Goal: Task Accomplishment & Management: Use online tool/utility

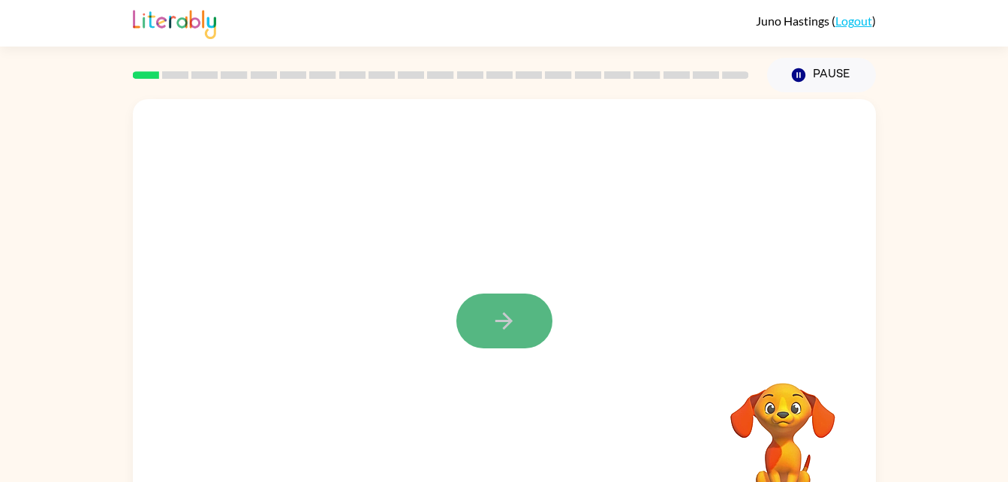
click at [508, 322] on icon "button" at bounding box center [503, 320] width 17 height 17
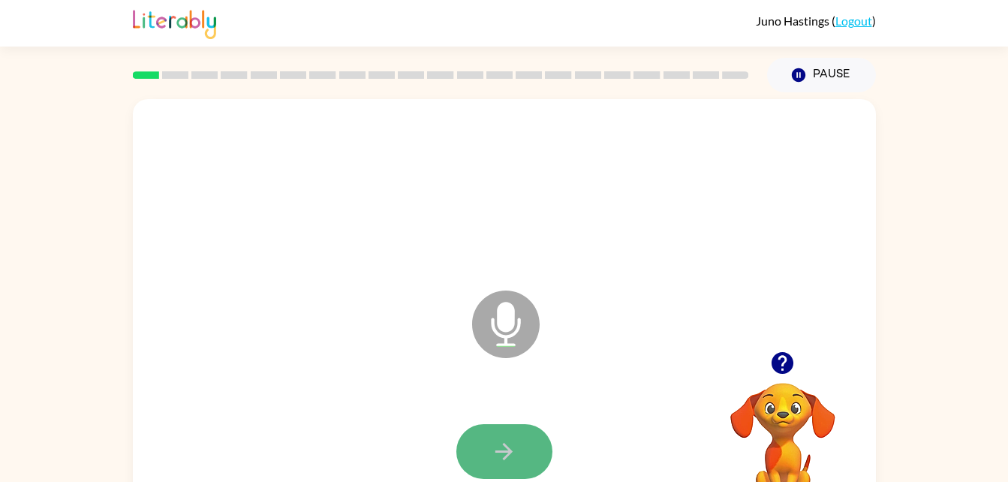
click at [518, 436] on button "button" at bounding box center [504, 451] width 96 height 55
click at [490, 450] on button "button" at bounding box center [504, 451] width 96 height 55
click at [525, 453] on button "button" at bounding box center [504, 451] width 96 height 55
click at [535, 433] on button "button" at bounding box center [504, 451] width 96 height 55
click at [524, 445] on button "button" at bounding box center [504, 451] width 96 height 55
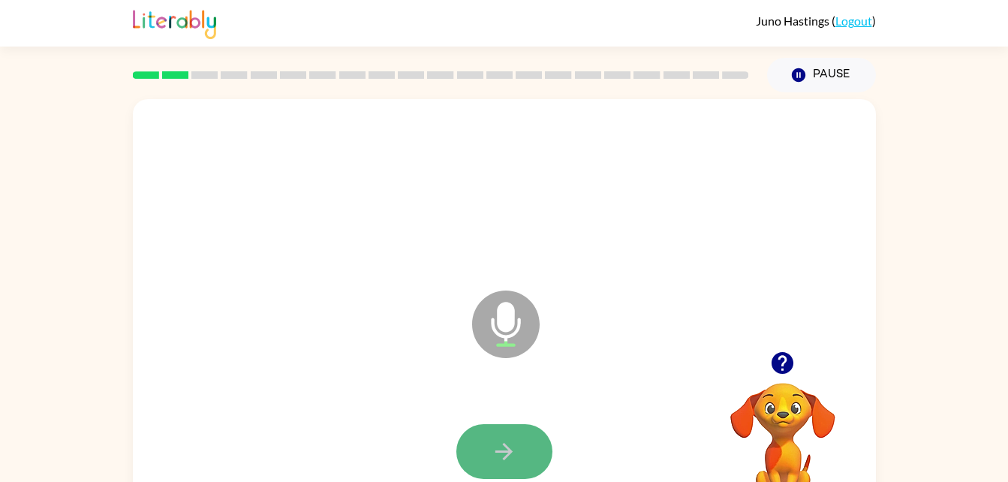
click at [515, 438] on icon "button" at bounding box center [504, 451] width 26 height 26
click at [493, 460] on icon "button" at bounding box center [504, 451] width 26 height 26
click at [524, 434] on button "button" at bounding box center [504, 451] width 96 height 55
click at [528, 450] on button "button" at bounding box center [504, 451] width 96 height 55
click at [527, 443] on button "button" at bounding box center [504, 451] width 96 height 55
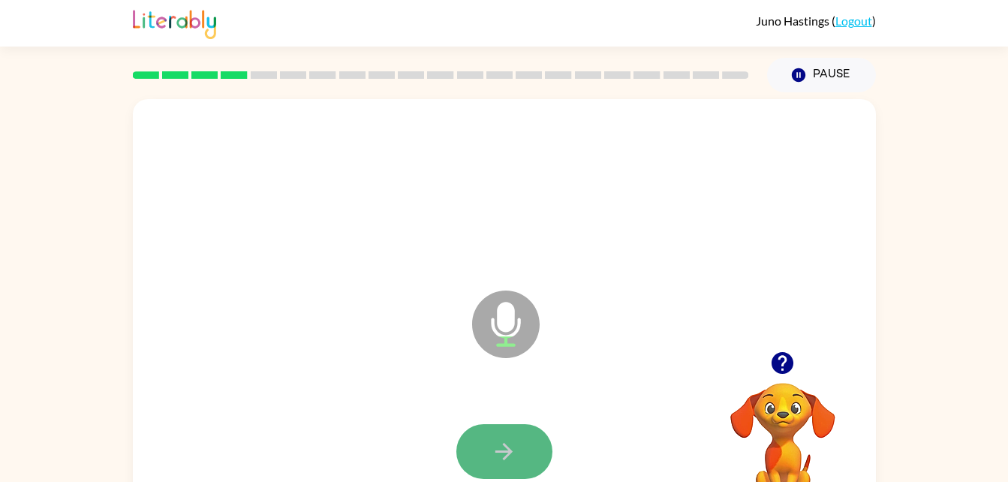
click at [530, 440] on button "button" at bounding box center [504, 451] width 96 height 55
click at [514, 450] on icon "button" at bounding box center [504, 451] width 26 height 26
click at [541, 447] on button "button" at bounding box center [504, 451] width 96 height 55
click at [545, 447] on button "button" at bounding box center [504, 451] width 96 height 55
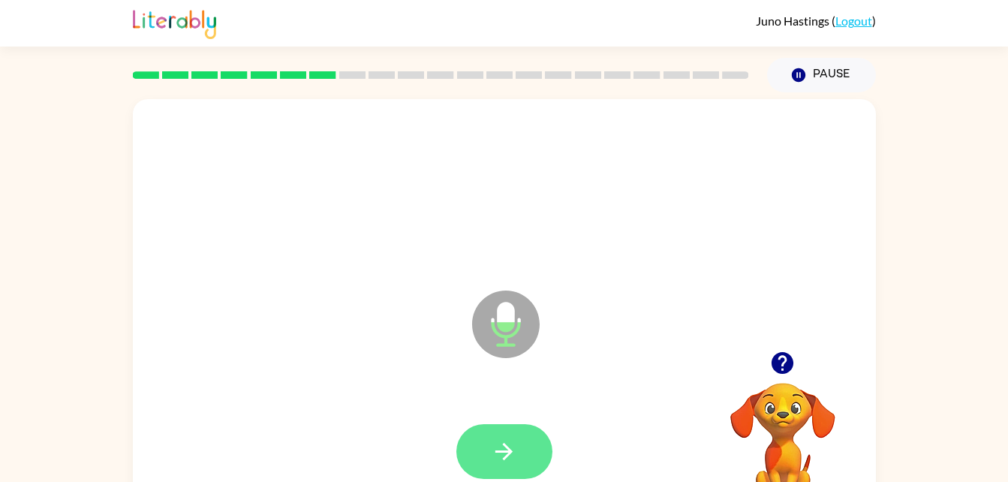
click at [490, 468] on button "button" at bounding box center [504, 451] width 96 height 55
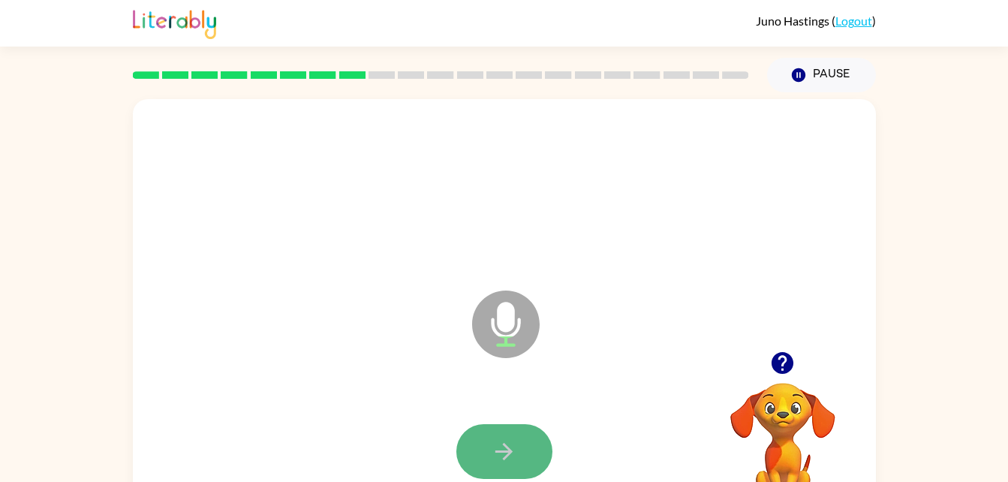
click at [538, 433] on button "button" at bounding box center [504, 451] width 96 height 55
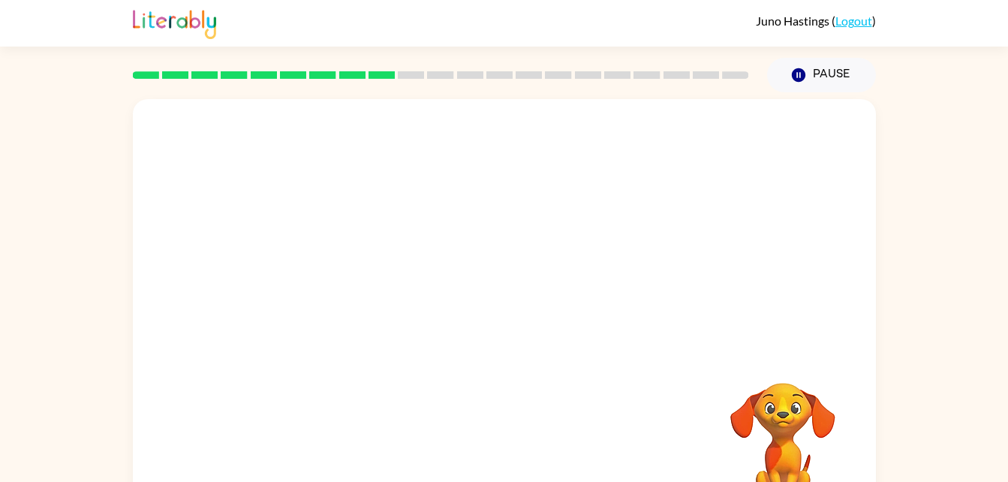
drag, startPoint x: 893, startPoint y: 434, endPoint x: 886, endPoint y: 353, distance: 82.1
click at [886, 353] on div "Your browser must support playing .mp4 files to use Literably. Please try using…" at bounding box center [504, 309] width 1008 height 435
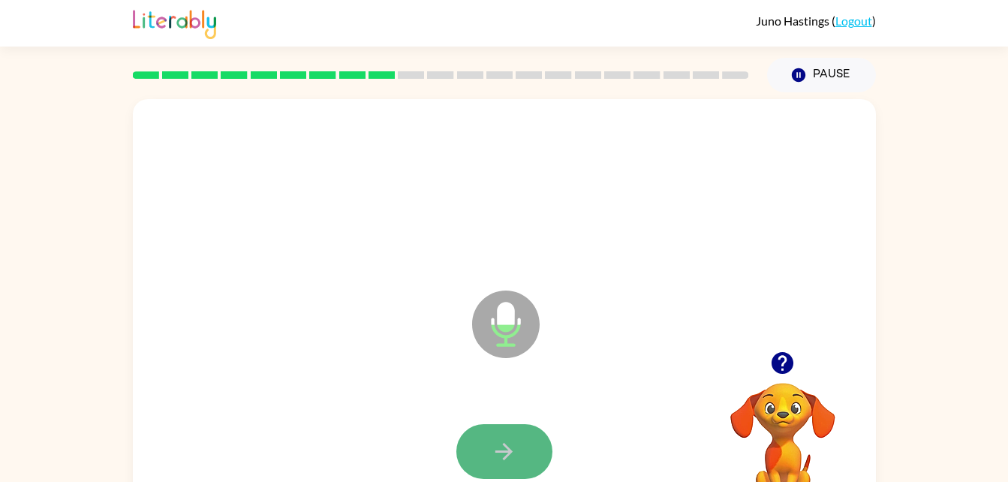
click at [524, 448] on button "button" at bounding box center [504, 451] width 96 height 55
click at [504, 439] on icon "button" at bounding box center [504, 451] width 26 height 26
click at [526, 441] on button "button" at bounding box center [504, 451] width 96 height 55
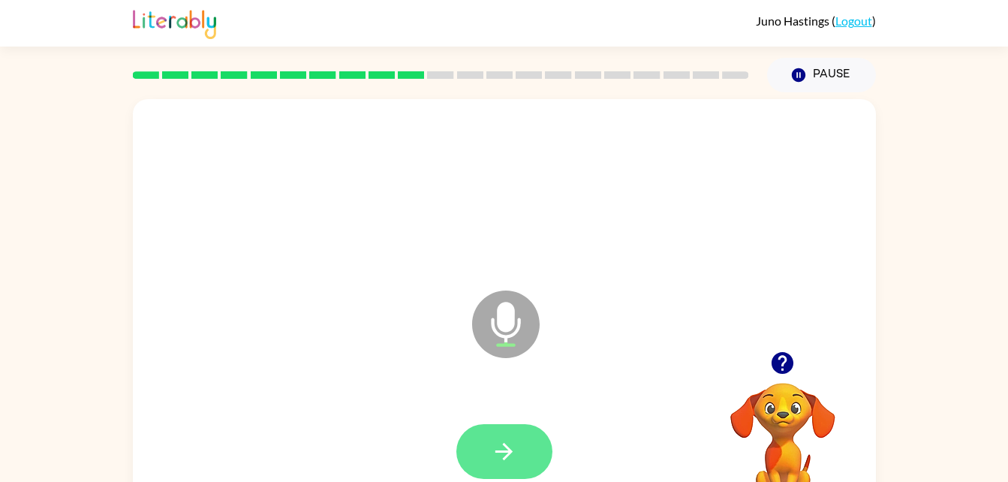
click at [493, 438] on icon "button" at bounding box center [504, 451] width 26 height 26
click at [519, 446] on button "button" at bounding box center [504, 451] width 96 height 55
click at [520, 429] on button "button" at bounding box center [504, 451] width 96 height 55
click at [536, 455] on button "button" at bounding box center [504, 451] width 96 height 55
click at [526, 433] on button "button" at bounding box center [504, 451] width 96 height 55
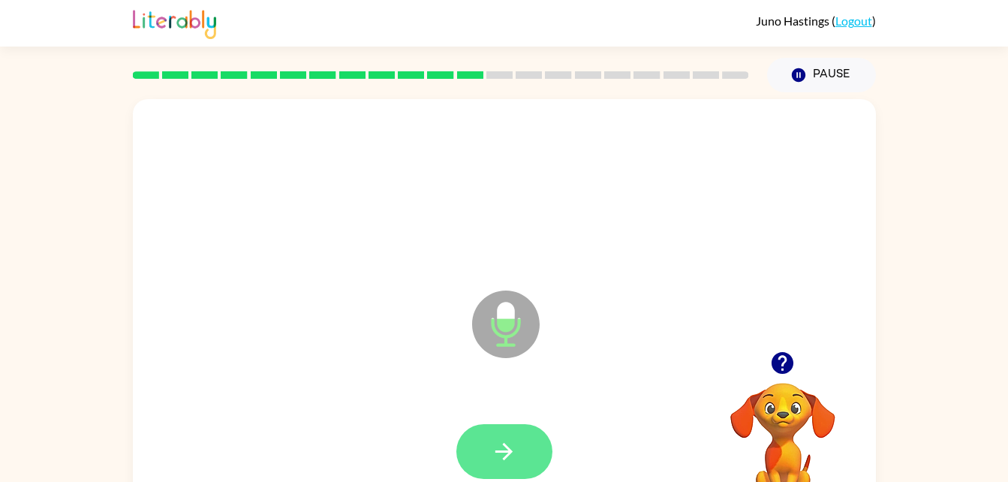
click at [523, 444] on button "button" at bounding box center [504, 451] width 96 height 55
click at [527, 437] on button "button" at bounding box center [504, 451] width 96 height 55
click at [501, 463] on icon "button" at bounding box center [504, 451] width 26 height 26
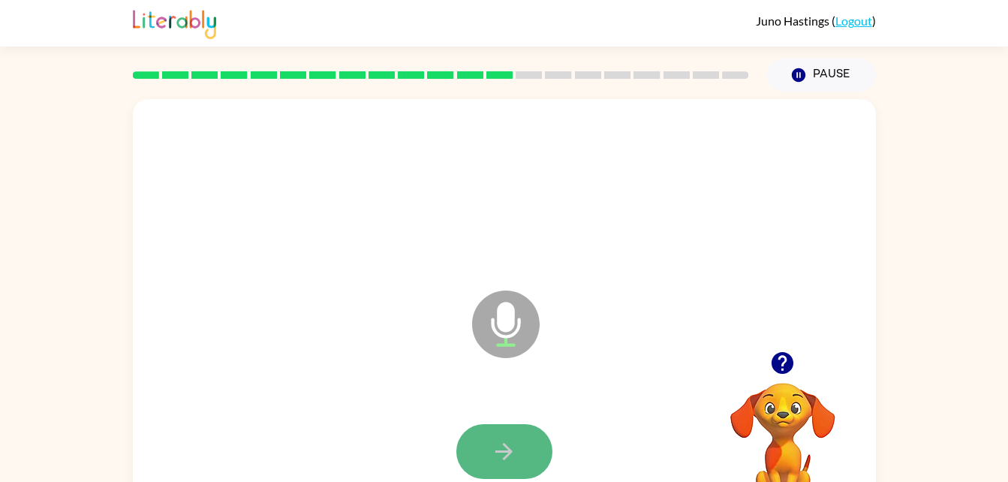
click at [518, 431] on button "button" at bounding box center [504, 451] width 96 height 55
click at [527, 439] on button "button" at bounding box center [504, 451] width 96 height 55
click at [492, 451] on icon "button" at bounding box center [504, 451] width 26 height 26
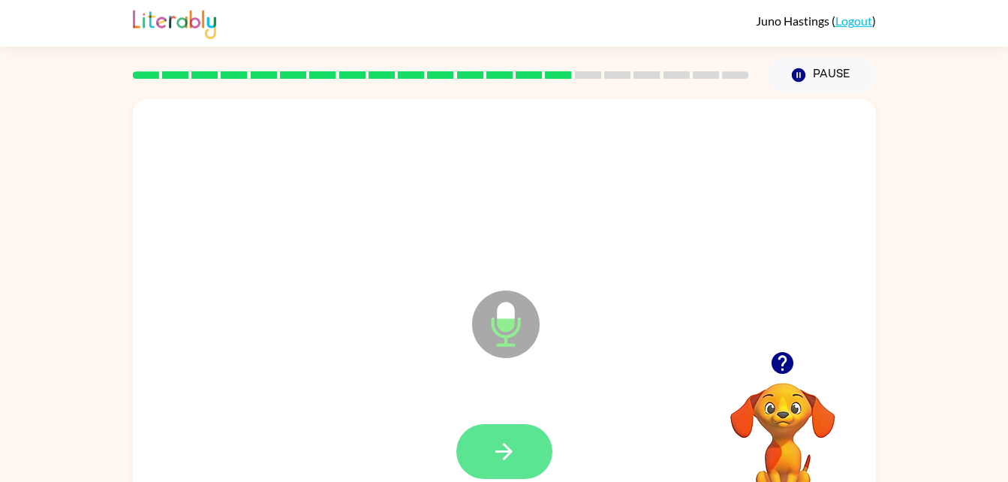
click at [515, 446] on icon "button" at bounding box center [504, 451] width 26 height 26
click at [522, 447] on button "button" at bounding box center [504, 451] width 96 height 55
click at [533, 441] on button "button" at bounding box center [504, 451] width 96 height 55
click at [495, 439] on icon "button" at bounding box center [504, 451] width 26 height 26
click at [487, 468] on button "button" at bounding box center [504, 451] width 96 height 55
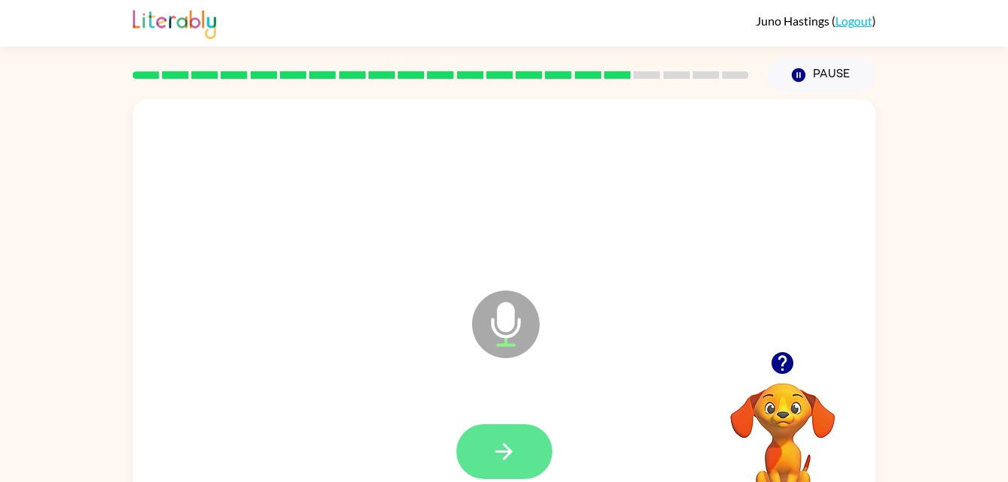
click at [509, 442] on icon "button" at bounding box center [504, 451] width 26 height 26
click at [512, 441] on icon "button" at bounding box center [504, 451] width 26 height 26
click at [467, 443] on button "button" at bounding box center [504, 451] width 96 height 55
click at [503, 448] on icon "button" at bounding box center [504, 451] width 26 height 26
click at [494, 424] on button "button" at bounding box center [504, 451] width 96 height 55
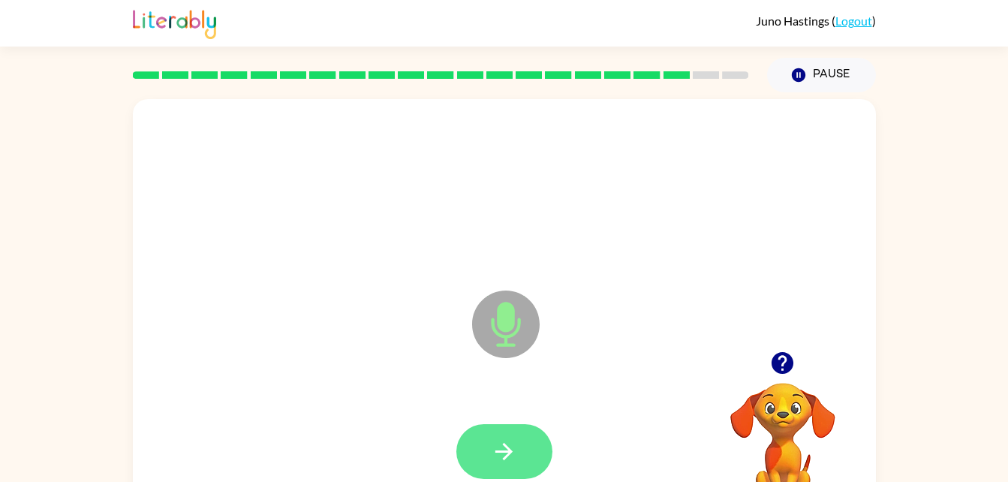
click at [505, 469] on button "button" at bounding box center [504, 451] width 96 height 55
click at [500, 432] on button "button" at bounding box center [504, 451] width 96 height 55
click at [501, 443] on icon "button" at bounding box center [504, 451] width 26 height 26
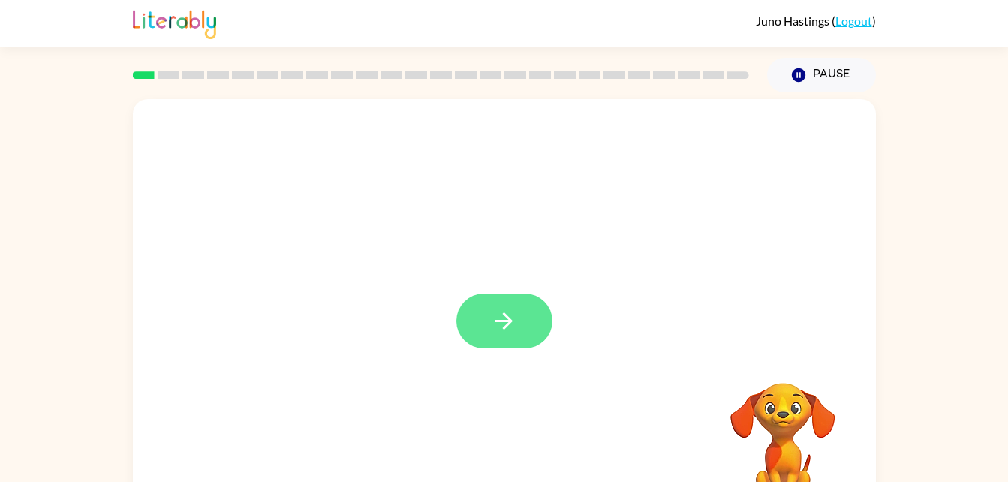
click at [481, 295] on button "button" at bounding box center [504, 320] width 96 height 55
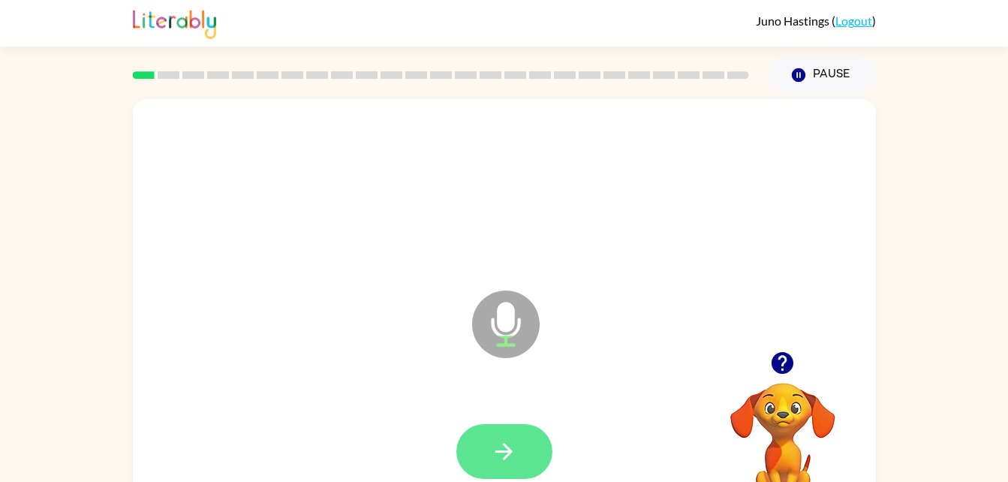
click at [526, 426] on button "button" at bounding box center [504, 451] width 96 height 55
click at [497, 429] on button "button" at bounding box center [504, 451] width 96 height 55
click at [505, 458] on icon "button" at bounding box center [503, 451] width 17 height 17
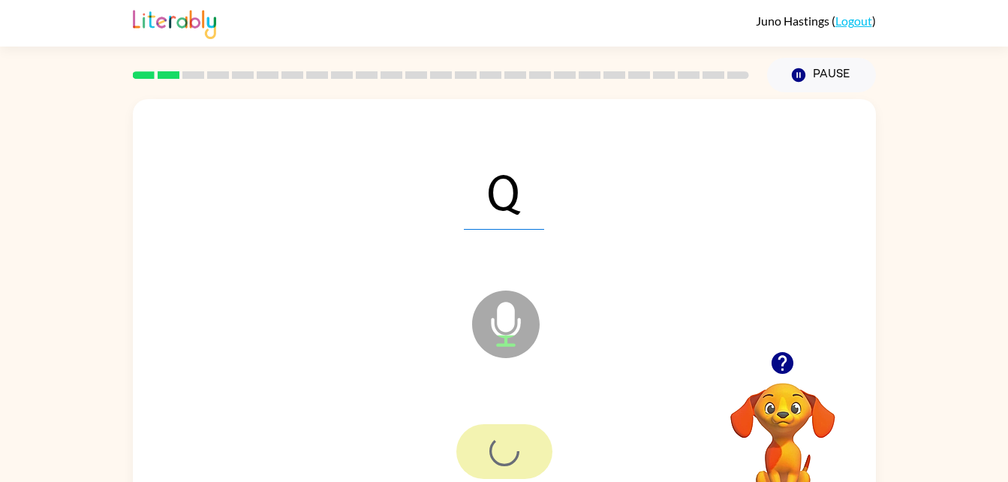
click at [495, 457] on div at bounding box center [504, 451] width 96 height 55
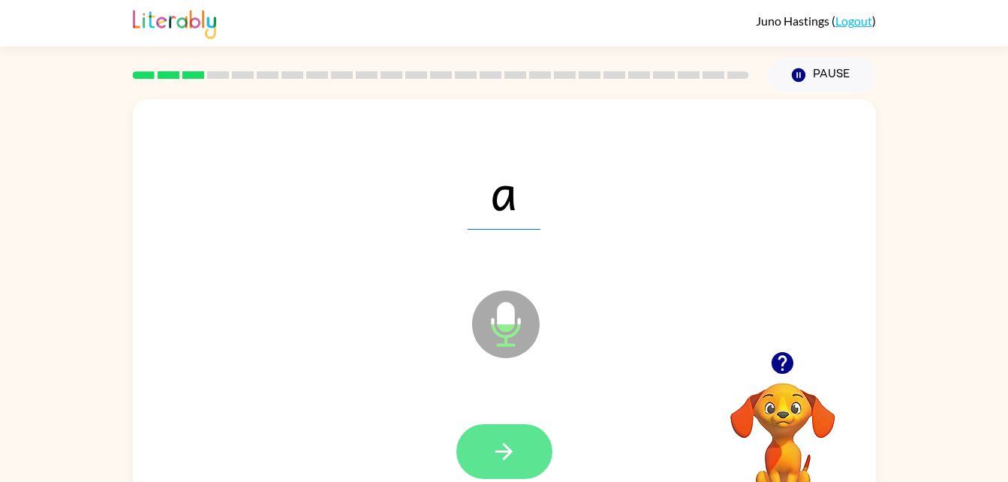
click at [536, 442] on button "button" at bounding box center [504, 451] width 96 height 55
click at [509, 428] on button "button" at bounding box center [504, 451] width 96 height 55
click at [499, 458] on icon "button" at bounding box center [504, 451] width 26 height 26
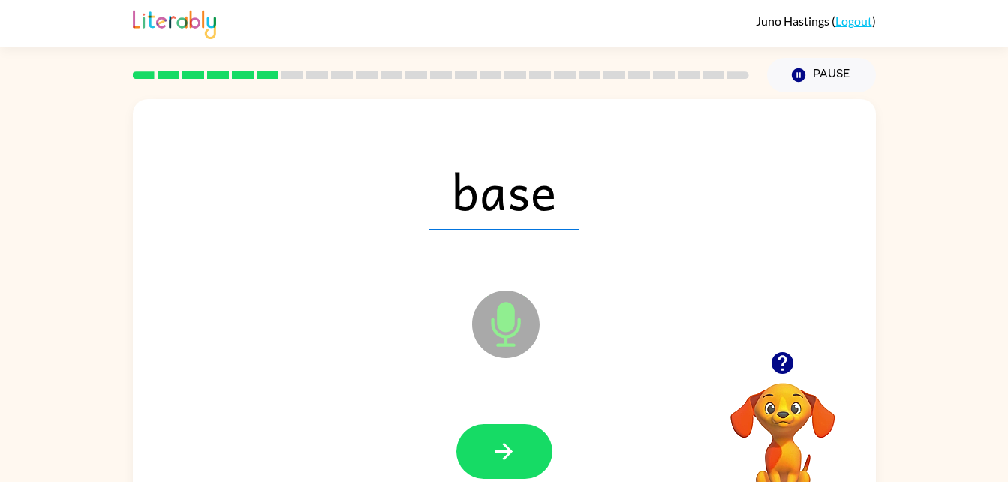
click at [483, 409] on div at bounding box center [504, 451] width 713 height 123
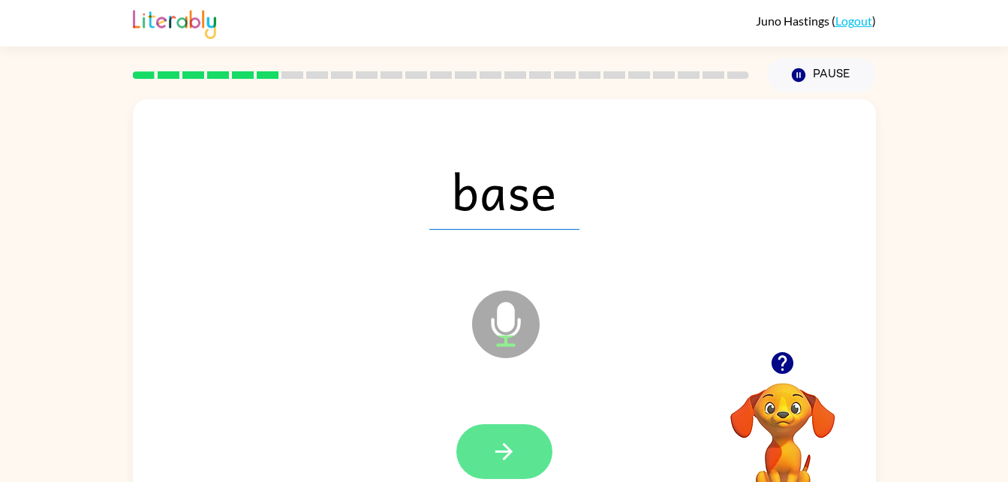
click at [498, 441] on icon "button" at bounding box center [504, 451] width 26 height 26
click at [510, 428] on button "button" at bounding box center [504, 451] width 96 height 55
click at [503, 446] on icon "button" at bounding box center [504, 451] width 26 height 26
click at [527, 443] on button "button" at bounding box center [504, 451] width 96 height 55
click at [538, 450] on button "button" at bounding box center [504, 451] width 96 height 55
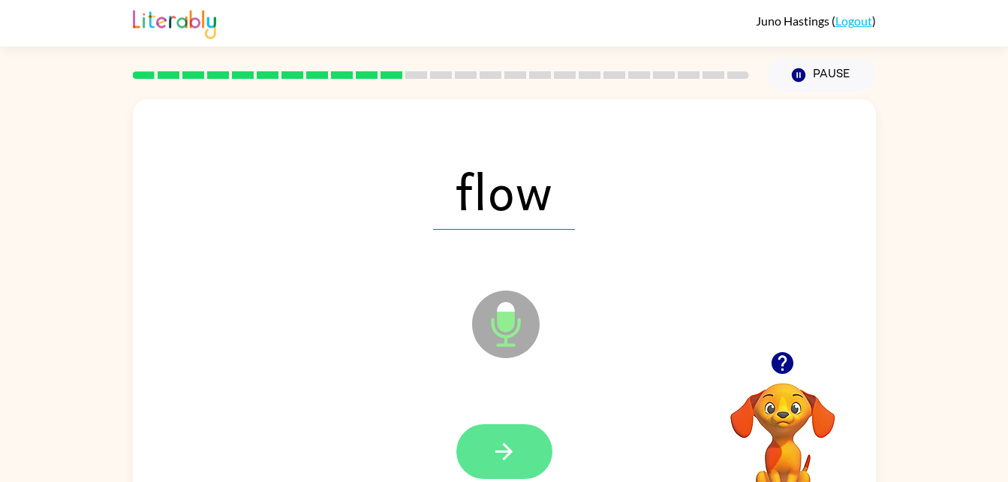
click at [506, 441] on icon "button" at bounding box center [504, 451] width 26 height 26
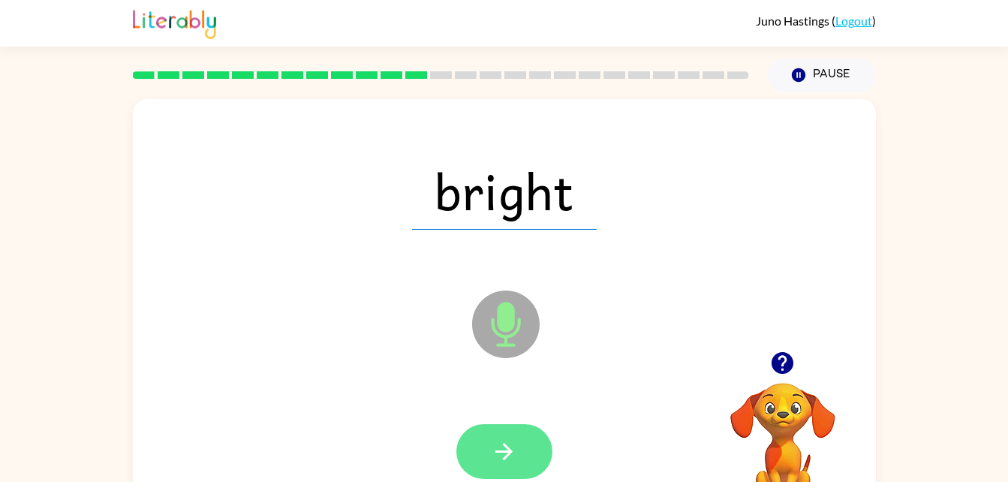
click at [500, 444] on icon "button" at bounding box center [504, 451] width 26 height 26
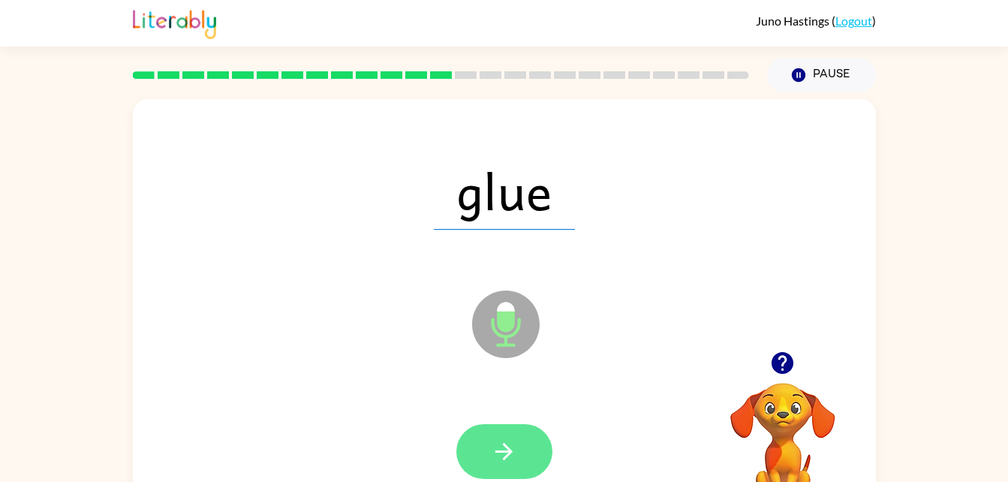
click at [512, 433] on button "button" at bounding box center [504, 451] width 96 height 55
click at [495, 434] on button "button" at bounding box center [504, 451] width 96 height 55
click at [498, 446] on icon "button" at bounding box center [504, 451] width 26 height 26
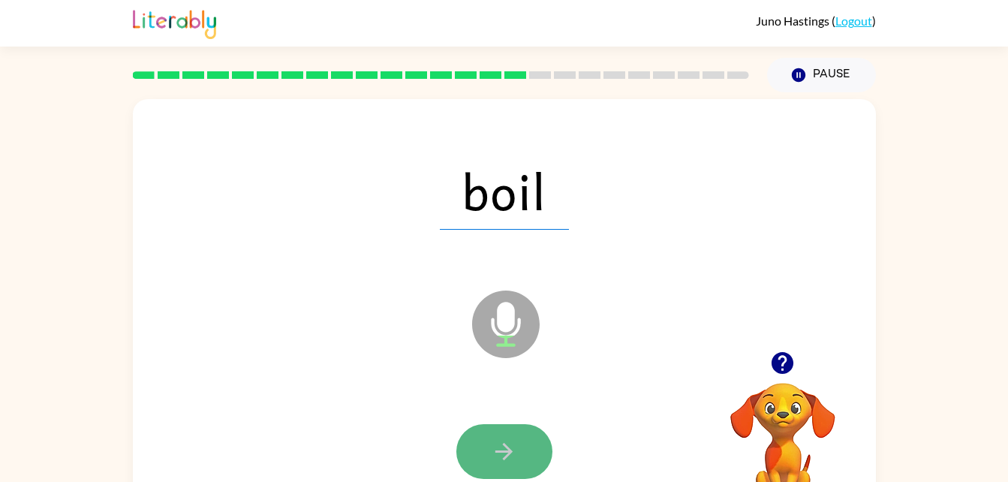
click at [482, 452] on button "button" at bounding box center [504, 451] width 96 height 55
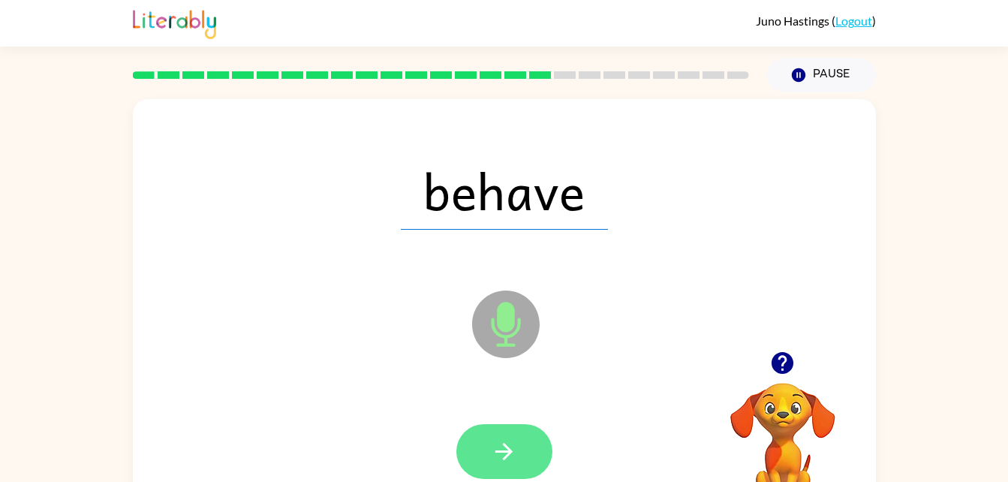
click at [508, 448] on icon "button" at bounding box center [503, 451] width 17 height 17
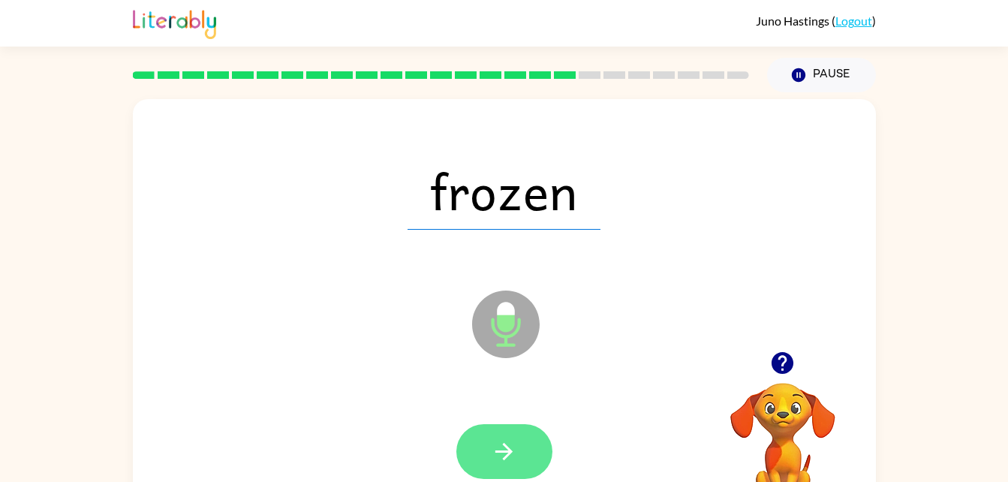
click at [507, 425] on button "button" at bounding box center [504, 451] width 96 height 55
click at [501, 438] on icon "button" at bounding box center [504, 451] width 26 height 26
click at [516, 461] on icon "button" at bounding box center [504, 451] width 26 height 26
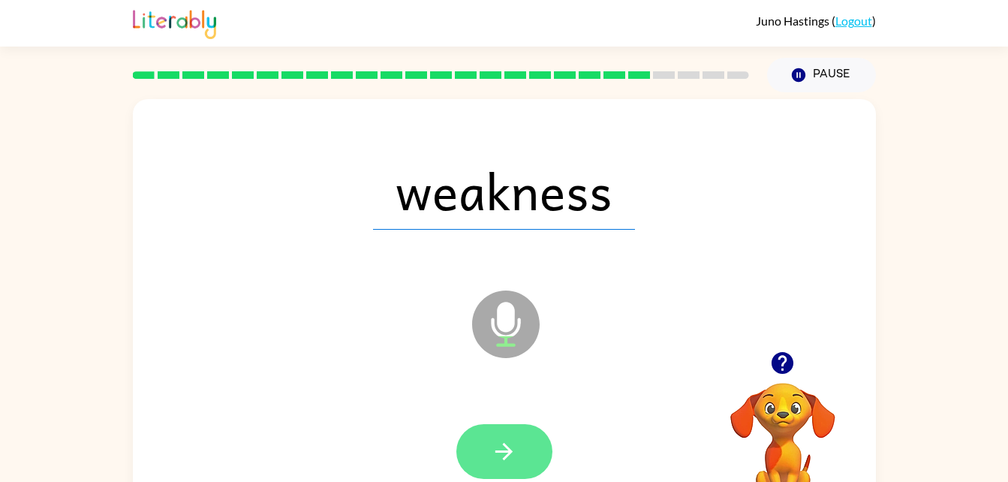
click at [530, 465] on button "button" at bounding box center [504, 451] width 96 height 55
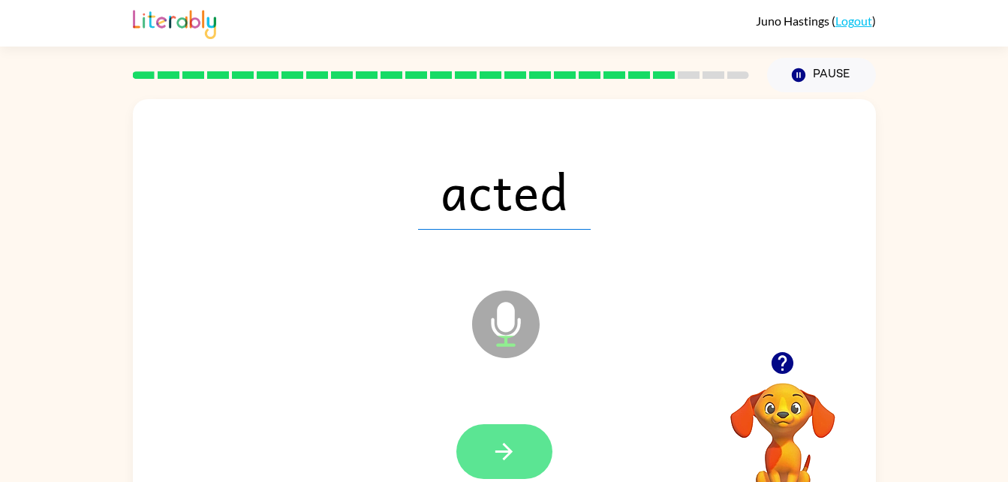
click at [524, 458] on button "button" at bounding box center [504, 451] width 96 height 55
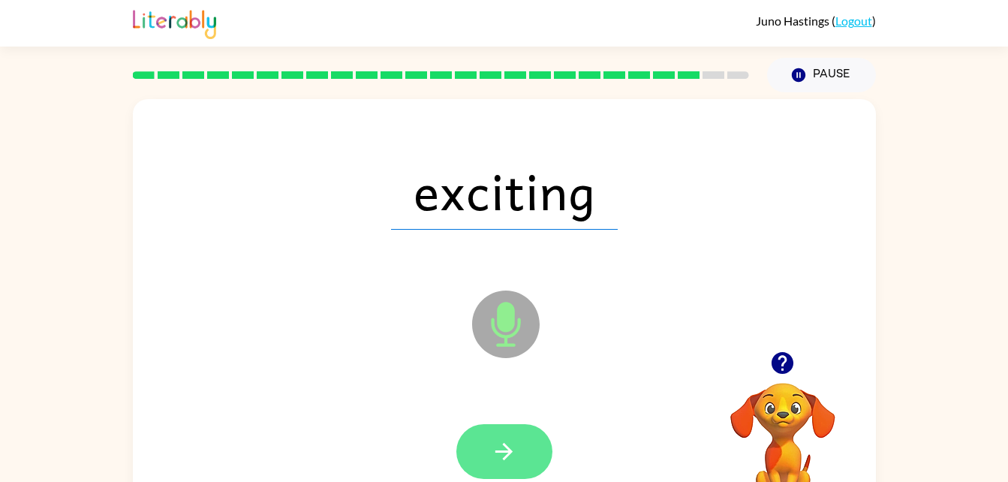
click at [496, 435] on button "button" at bounding box center [504, 451] width 96 height 55
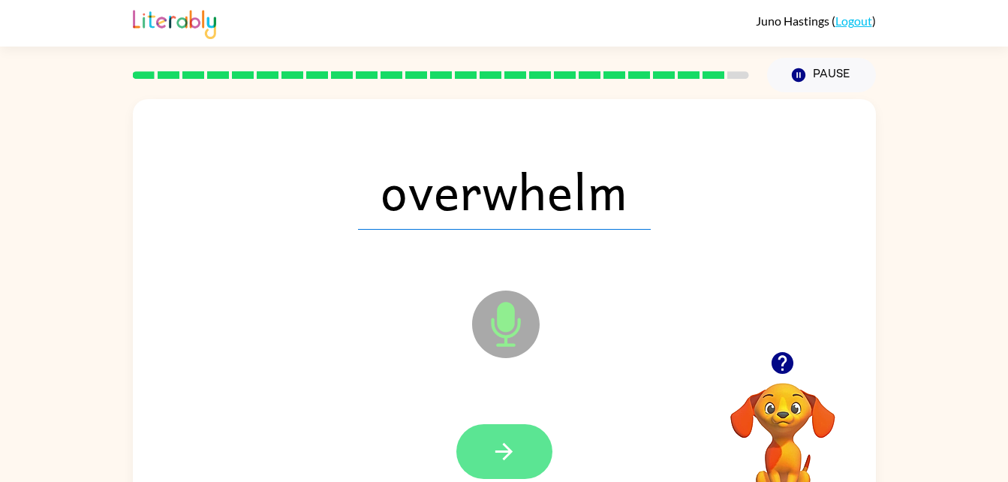
click at [509, 448] on icon "button" at bounding box center [503, 451] width 17 height 17
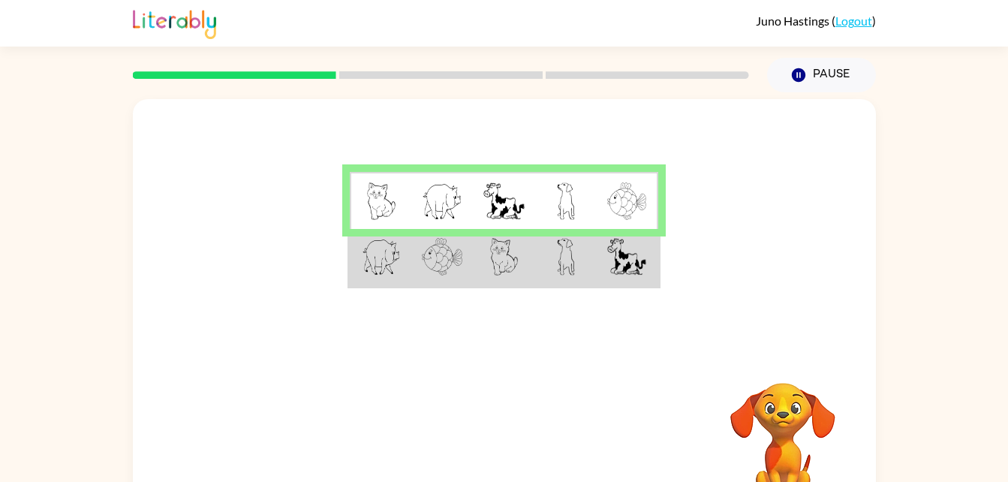
click at [524, 260] on td at bounding box center [504, 258] width 62 height 58
click at [514, 263] on img at bounding box center [504, 257] width 29 height 38
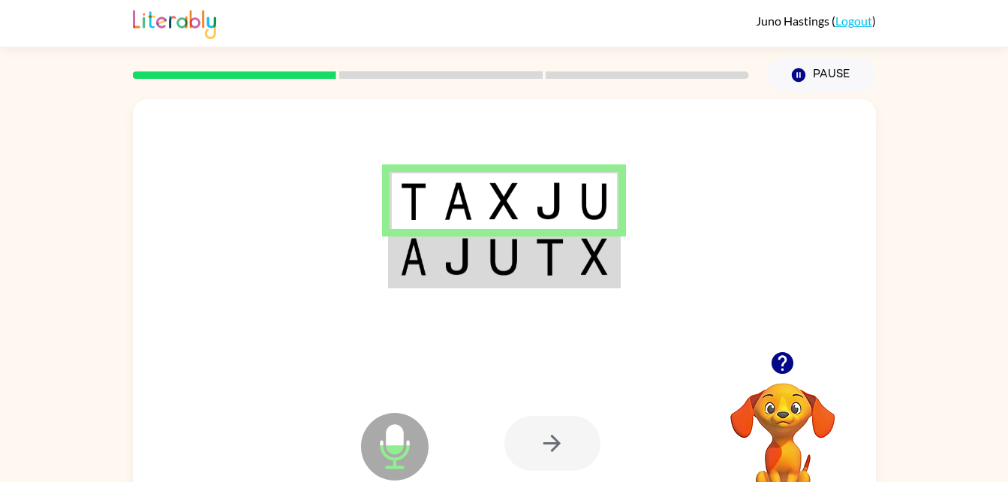
click at [493, 262] on img at bounding box center [503, 257] width 29 height 38
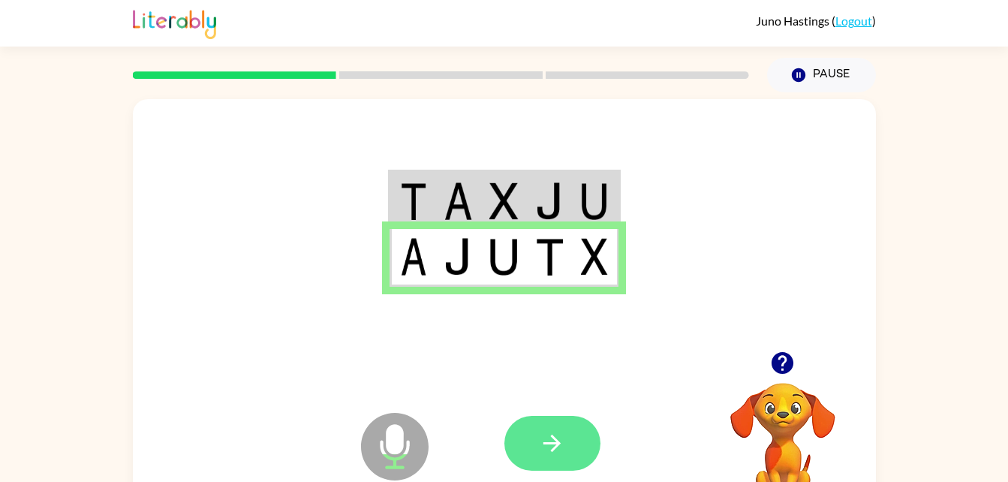
click at [527, 446] on button "button" at bounding box center [552, 443] width 96 height 55
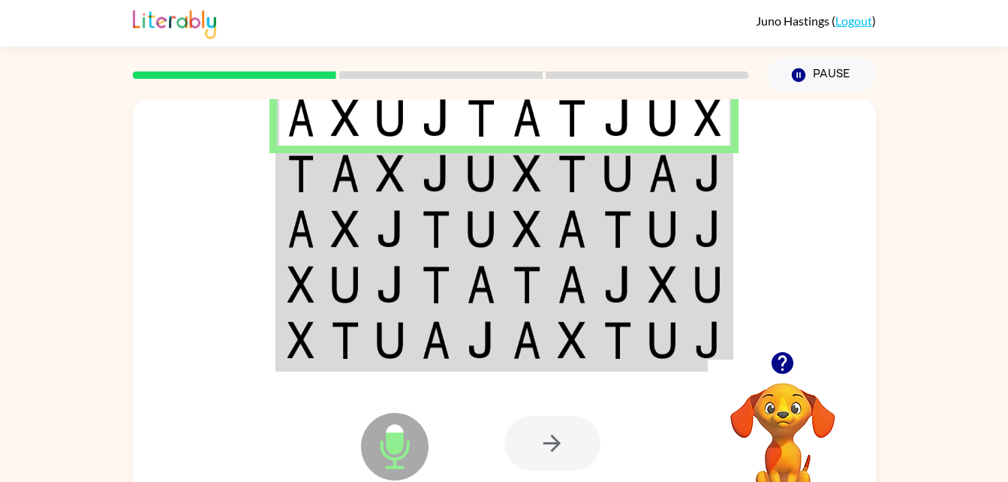
click at [392, 168] on img at bounding box center [390, 174] width 29 height 38
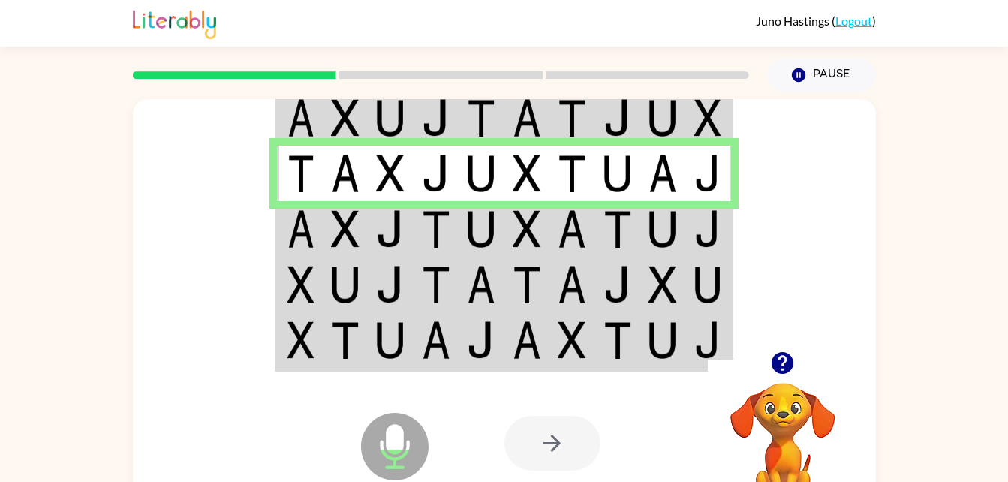
click at [422, 237] on img at bounding box center [436, 229] width 29 height 38
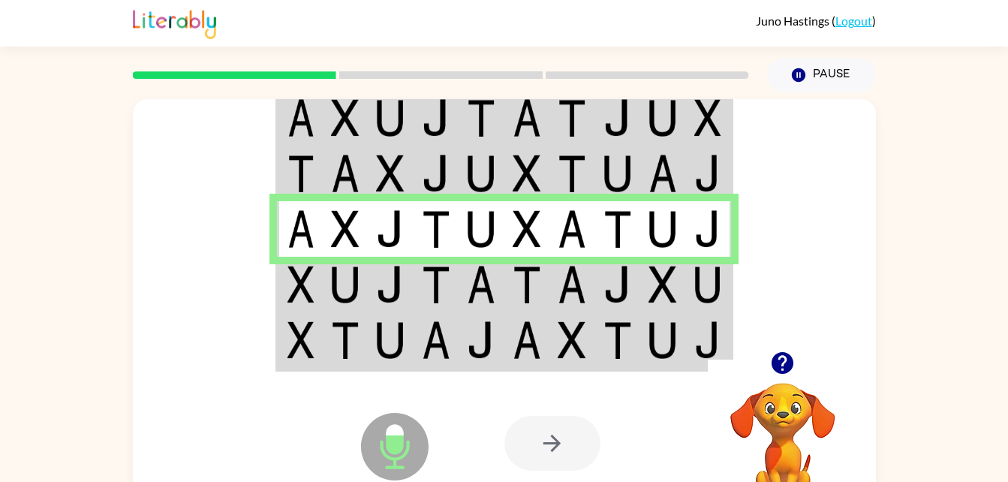
click at [383, 444] on icon at bounding box center [395, 447] width 68 height 68
click at [424, 290] on img at bounding box center [436, 285] width 29 height 38
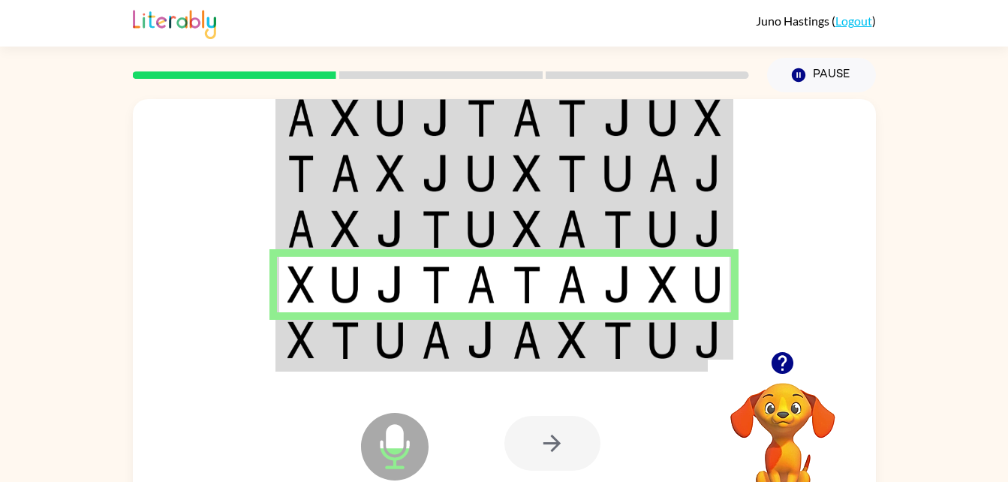
click at [409, 348] on td at bounding box center [391, 341] width 46 height 58
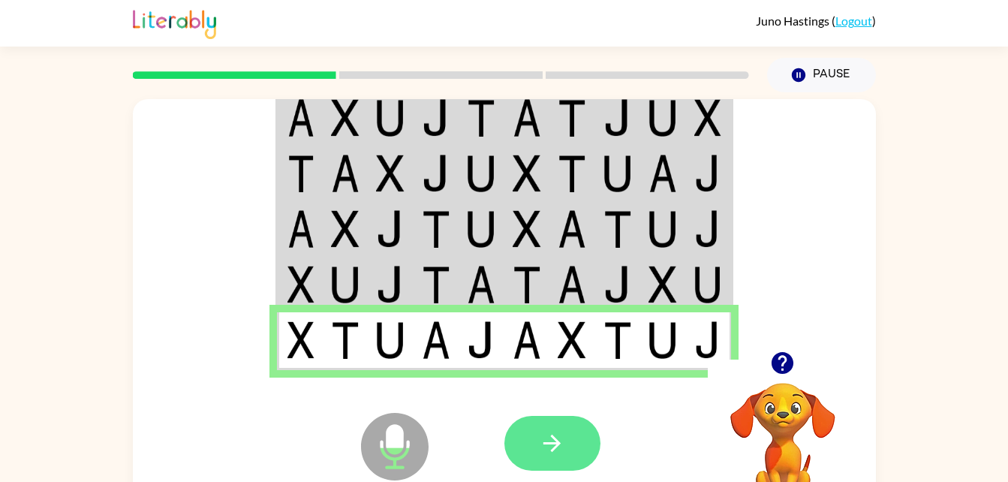
click at [570, 440] on button "button" at bounding box center [552, 443] width 96 height 55
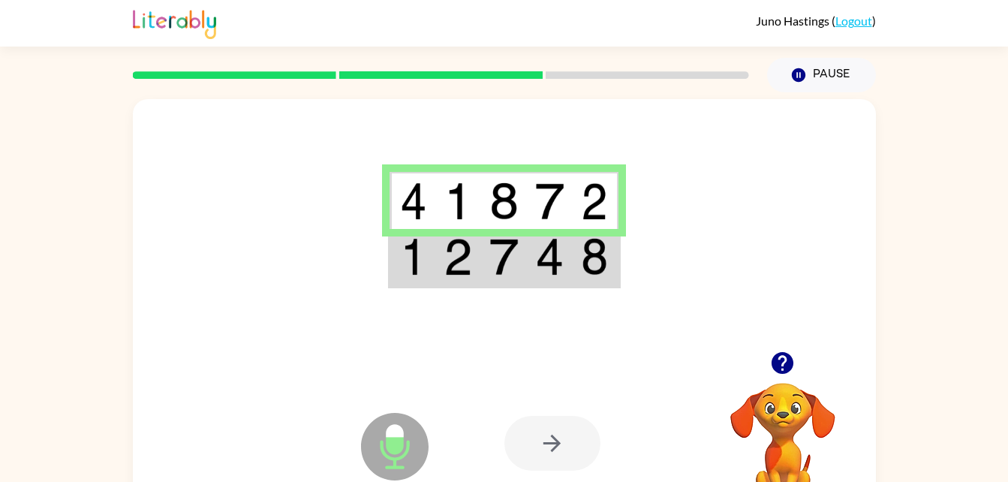
click at [494, 278] on td at bounding box center [504, 258] width 46 height 58
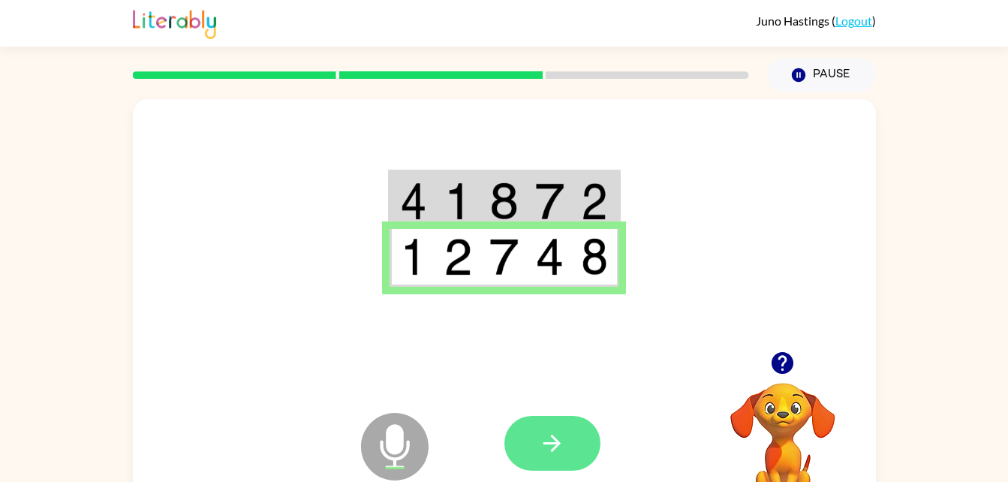
click at [537, 447] on button "button" at bounding box center [552, 443] width 96 height 55
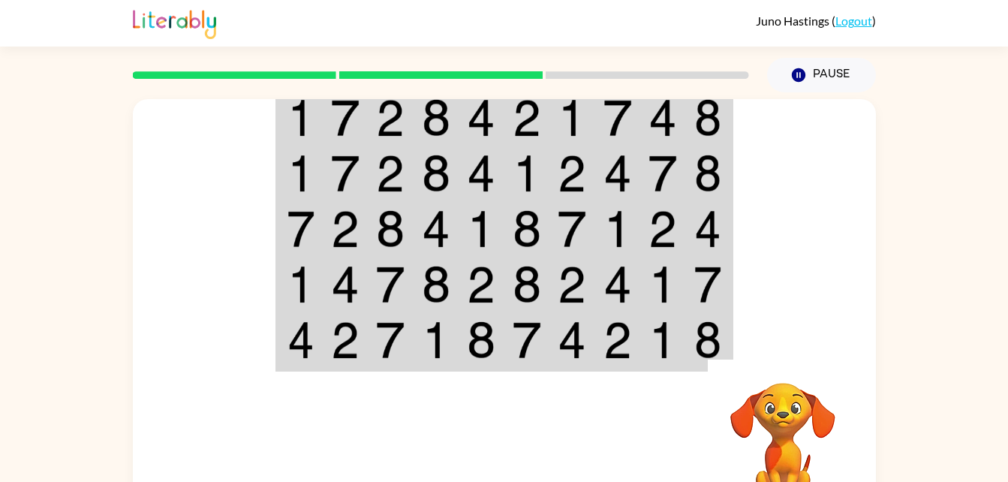
click at [338, 168] on img at bounding box center [345, 174] width 29 height 38
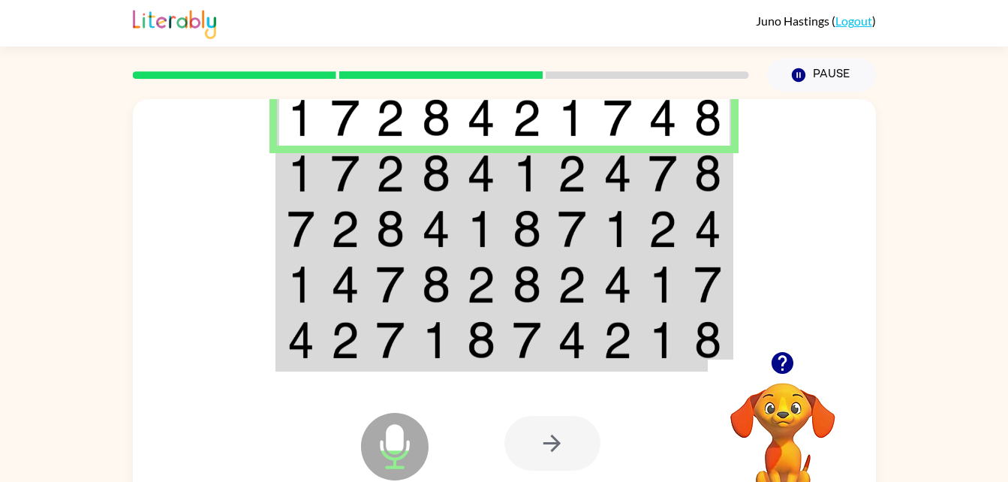
click at [366, 159] on td at bounding box center [346, 174] width 46 height 56
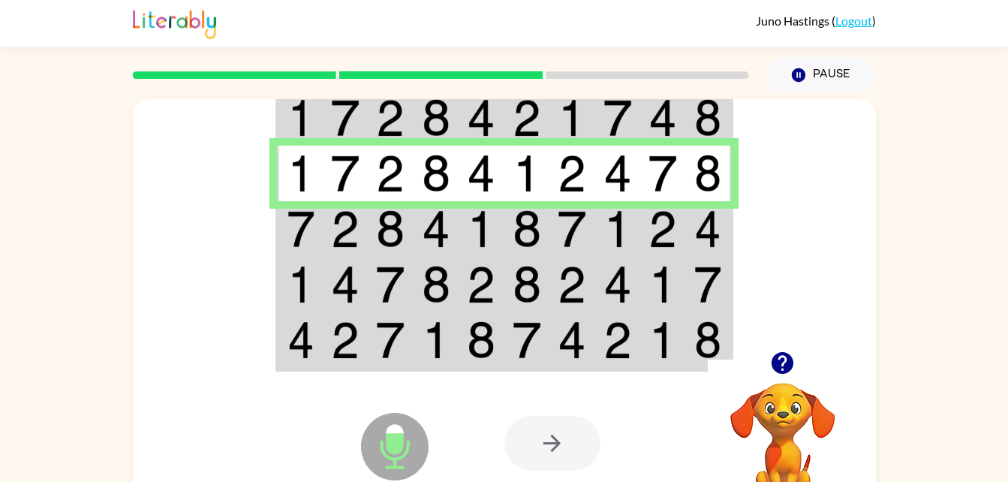
click at [561, 218] on img at bounding box center [571, 229] width 29 height 38
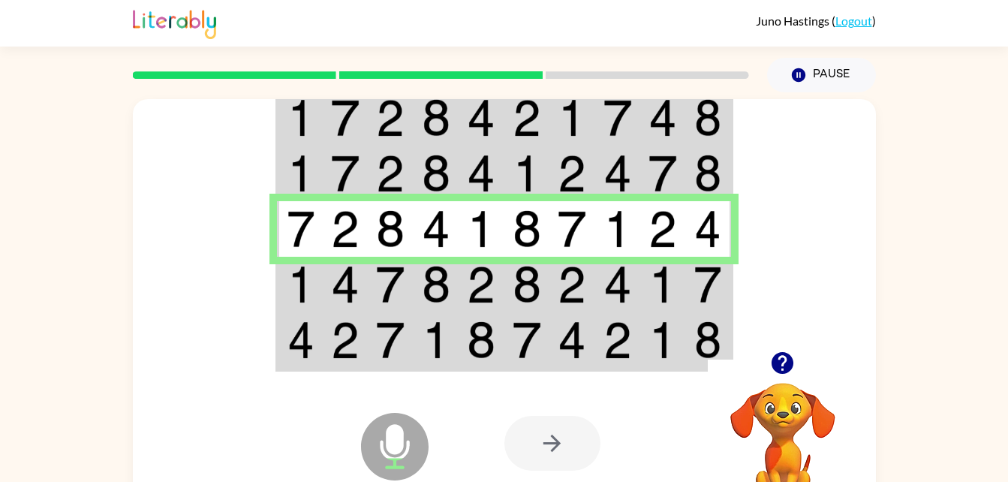
click at [470, 289] on img at bounding box center [481, 285] width 29 height 38
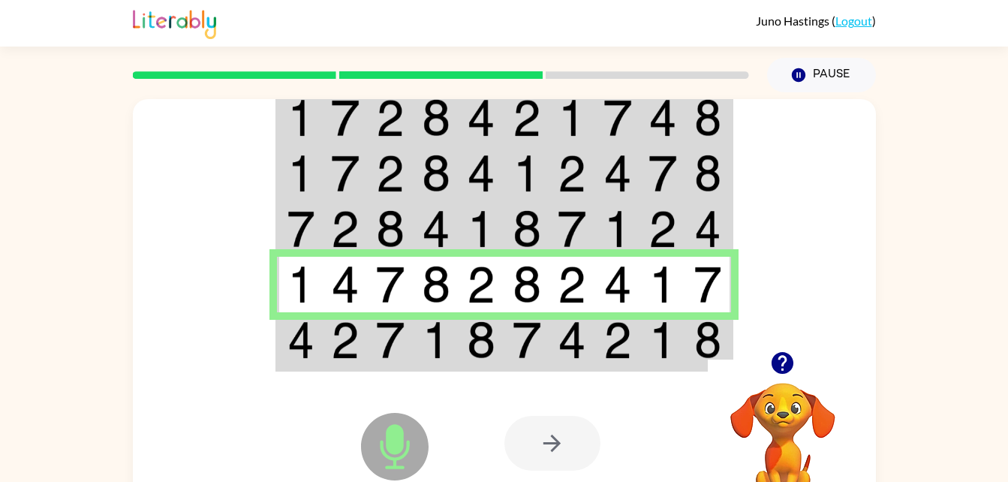
click at [470, 341] on img at bounding box center [481, 340] width 29 height 38
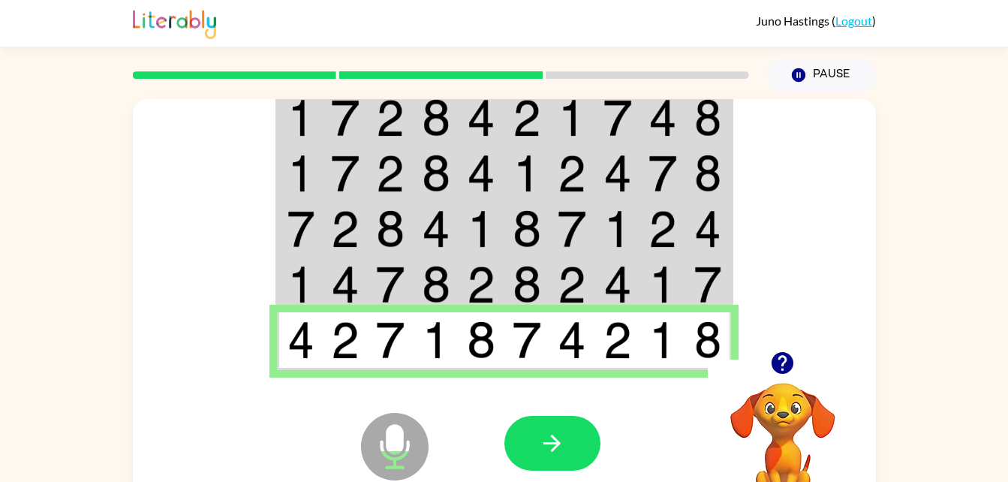
click at [563, 411] on icon "Microphone The Microphone is here when it is your turn to talk" at bounding box center [469, 465] width 225 height 113
click at [563, 414] on icon "Microphone The Microphone is here when it is your turn to talk" at bounding box center [469, 465] width 225 height 113
click at [548, 439] on icon "button" at bounding box center [552, 443] width 26 height 26
